Goal: Task Accomplishment & Management: Manage account settings

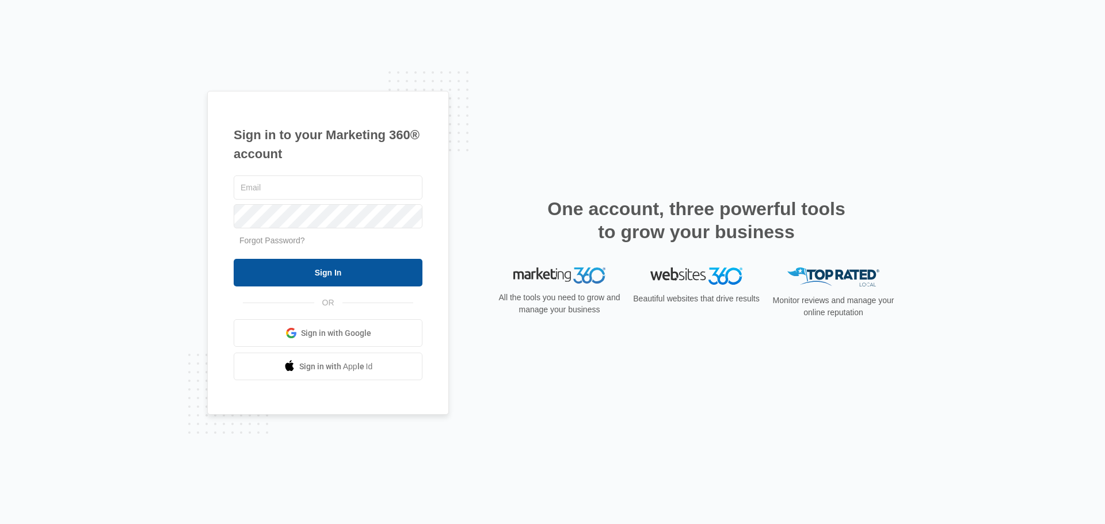
type input "[EMAIL_ADDRESS][DOMAIN_NAME]"
click at [347, 269] on input "Sign In" at bounding box center [328, 273] width 189 height 28
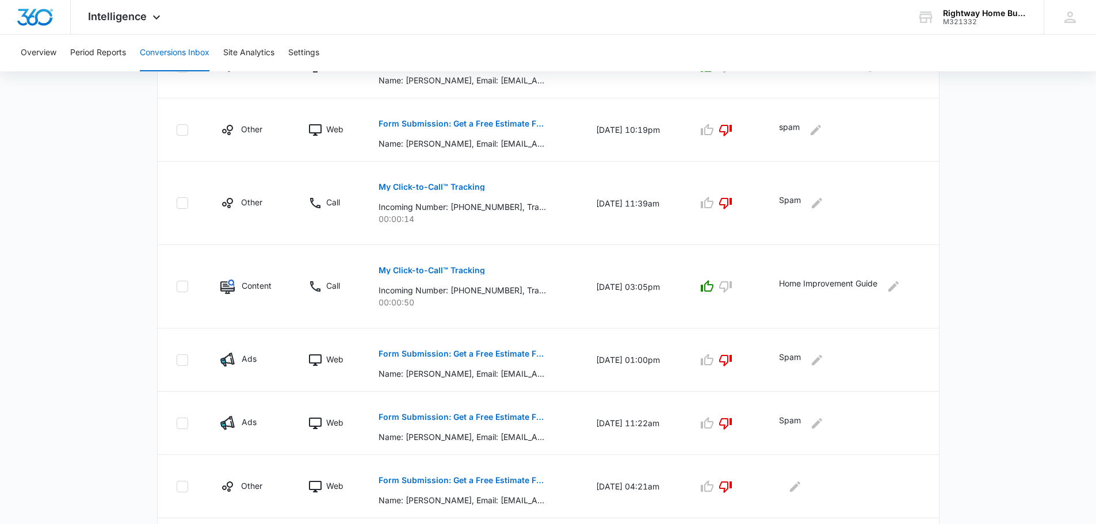
scroll to position [460, 0]
